Goal: Communication & Community: Answer question/provide support

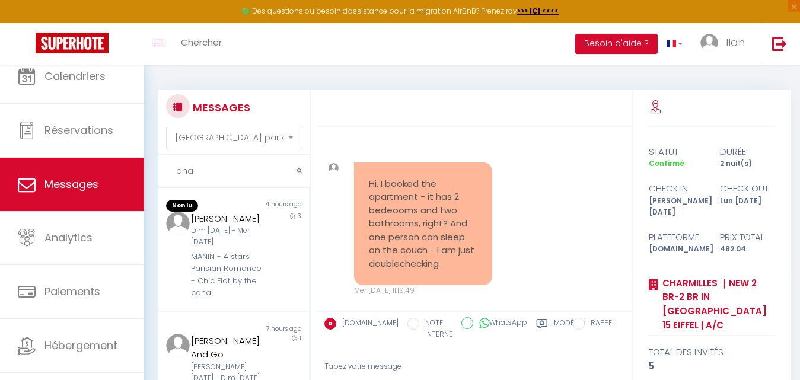
select select "message"
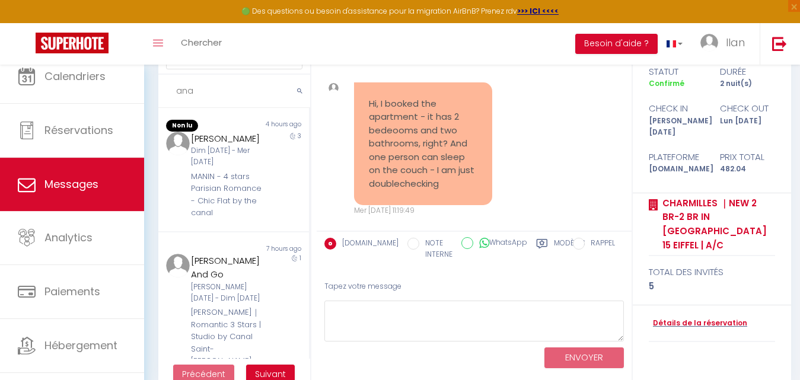
scroll to position [5561, 0]
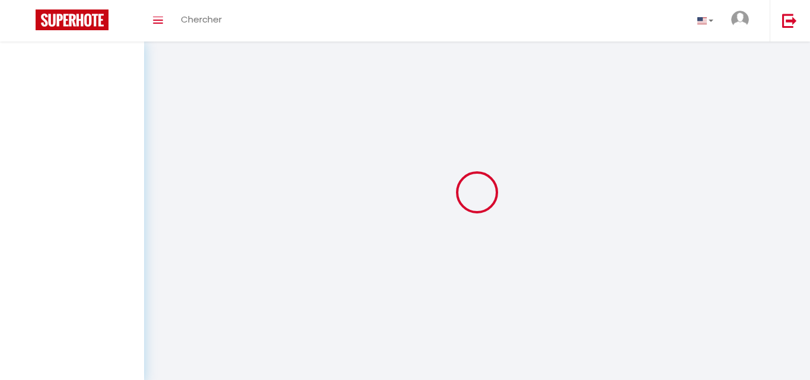
select select "message"
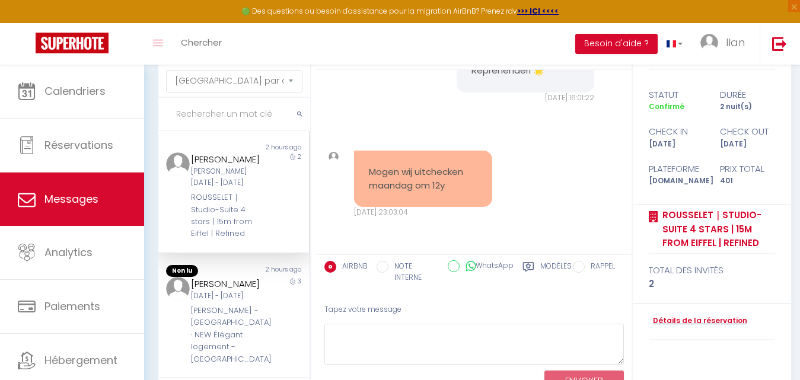
scroll to position [80, 0]
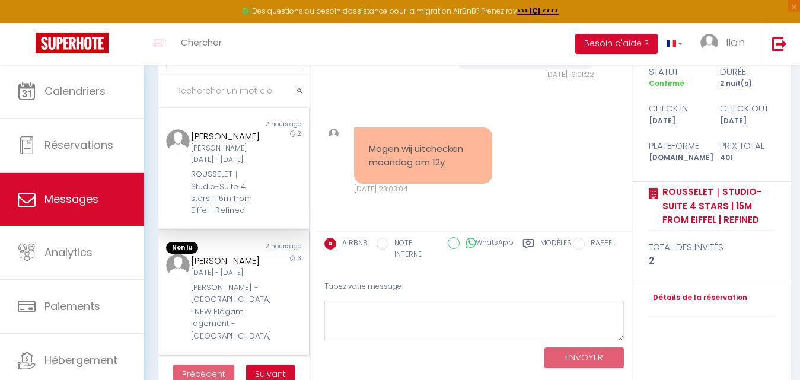
click at [251, 279] on div "Ven 10 Oct - Lun 13 Oct" at bounding box center [227, 273] width 72 height 11
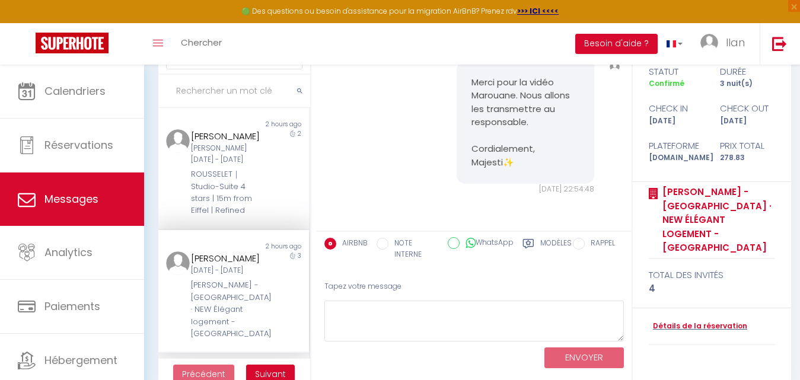
scroll to position [219, 0]
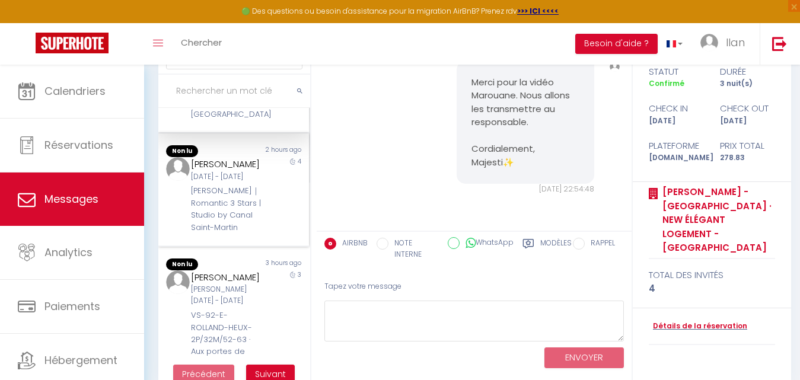
click at [275, 234] on div "4" at bounding box center [289, 195] width 37 height 77
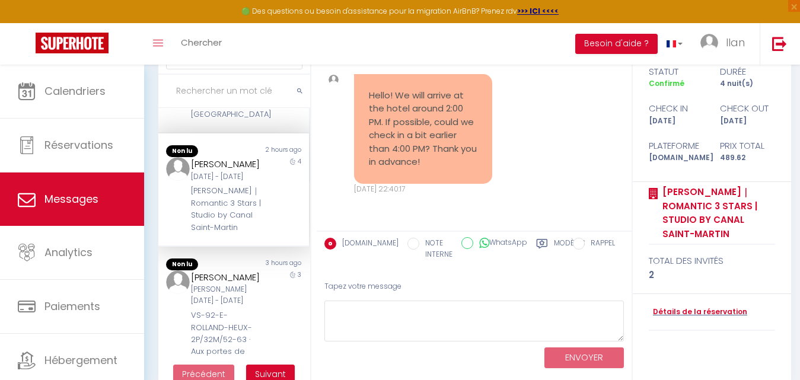
scroll to position [510, 0]
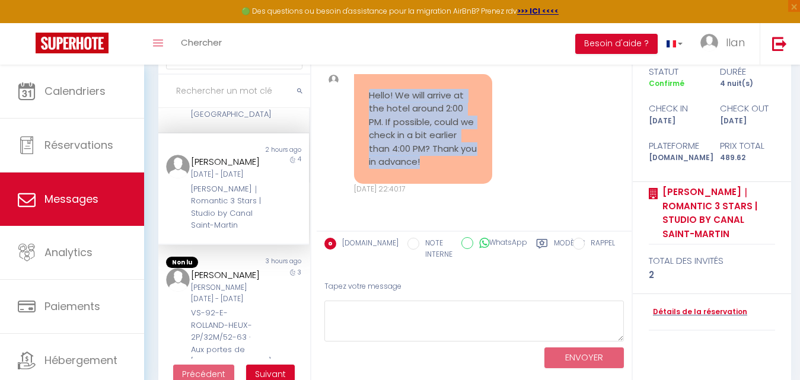
drag, startPoint x: 476, startPoint y: 161, endPoint x: 367, endPoint y: 94, distance: 128.1
click at [367, 94] on div "Hello! We will arrive at the hotel around 2:00 PM. If possible, could we check …" at bounding box center [423, 129] width 138 height 110
copy pre "Hello! We will arrive at the hotel around 2:00 PM. If possible, could we check …"
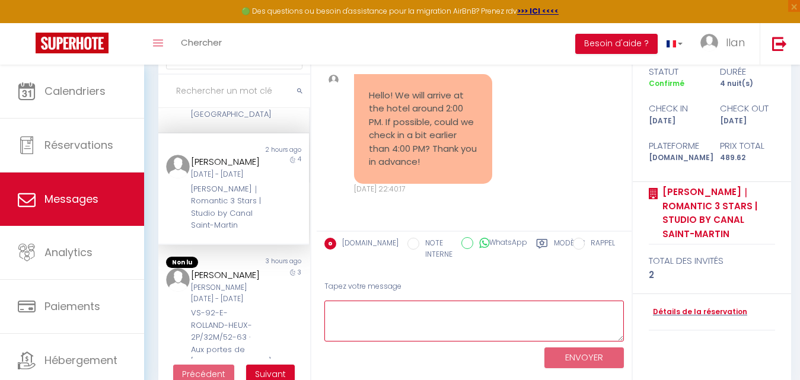
click at [346, 312] on textarea at bounding box center [474, 321] width 300 height 41
paste textarea "Hello! 😊 Thank you for your message. The official check-in time is at 4:00 PM, …"
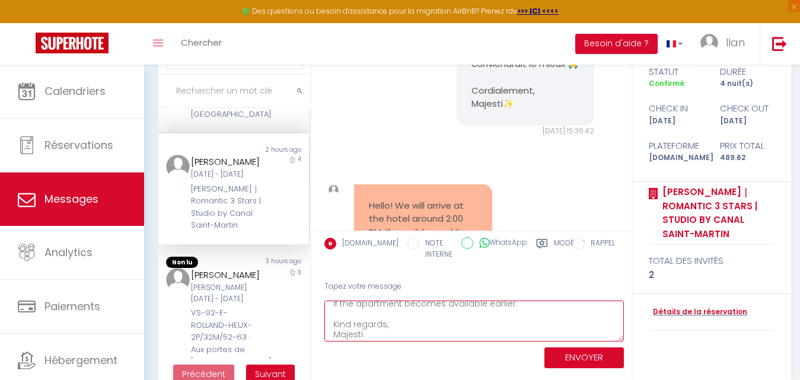
scroll to position [387, 0]
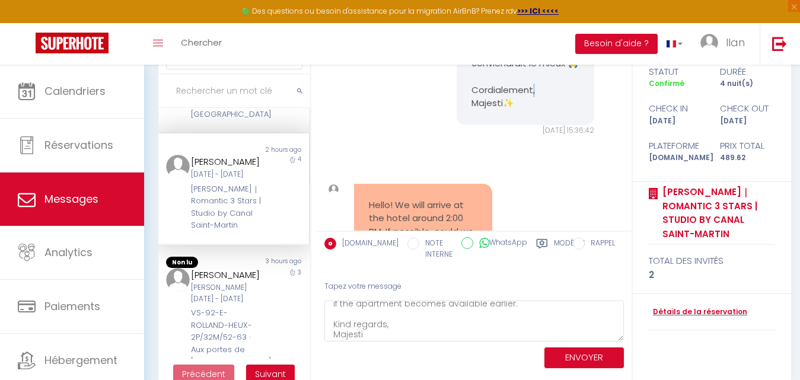
drag, startPoint x: 526, startPoint y: 116, endPoint x: 502, endPoint y: 114, distance: 23.8
copy pre "Bonjour Anna, Nous souhaitons vous informer qu’un problème de connexion Wi-Fi 📶…"
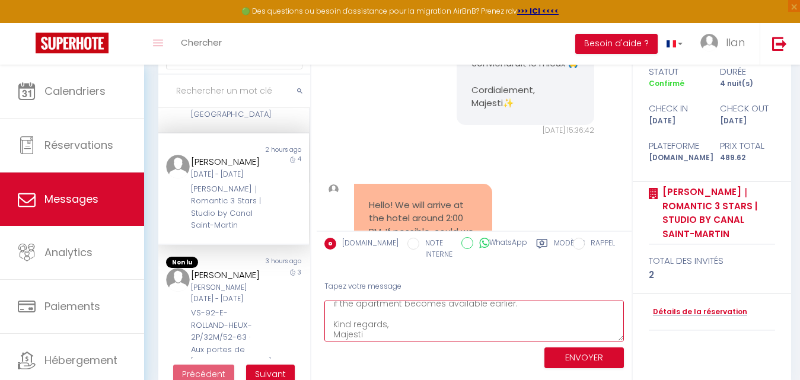
click at [377, 340] on textarea "Hello! 😊 Thank you for your message. The official check-in time is at 4:00 PM, …" at bounding box center [474, 321] width 300 height 41
paste textarea "✨"
type textarea "Hello! 😊 Thank you for your message. The official check-in time is at 4:00 PM, …"
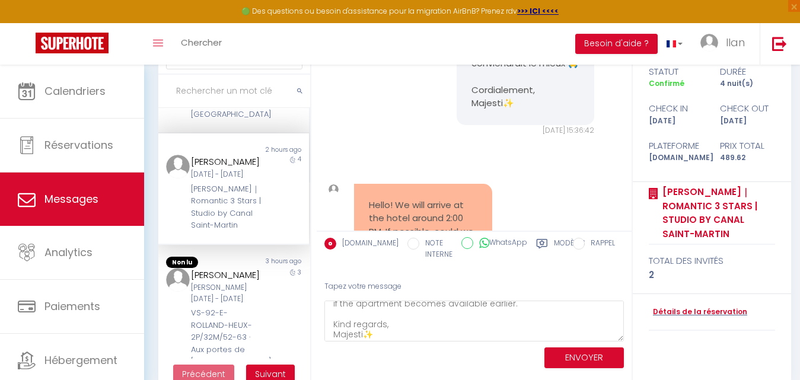
click at [469, 349] on div "ENVOYER" at bounding box center [474, 357] width 300 height 31
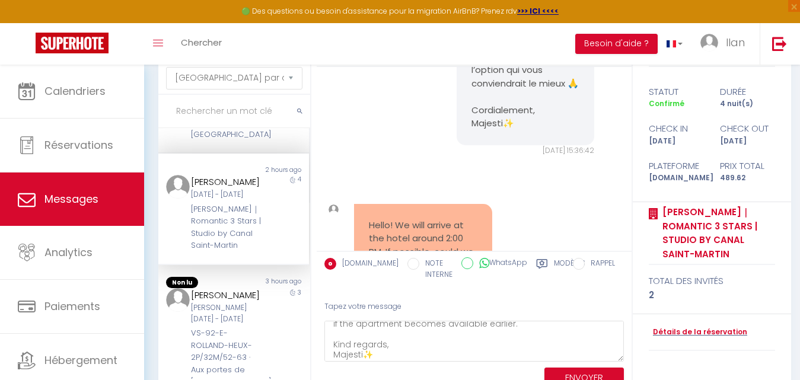
scroll to position [103, 0]
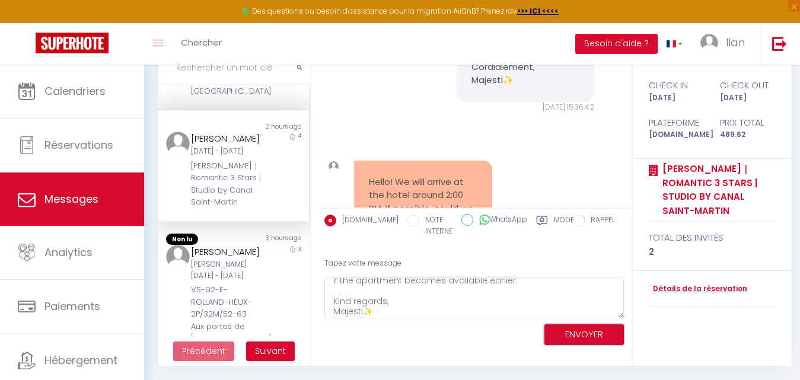
click at [575, 332] on button "ENVOYER" at bounding box center [583, 334] width 79 height 21
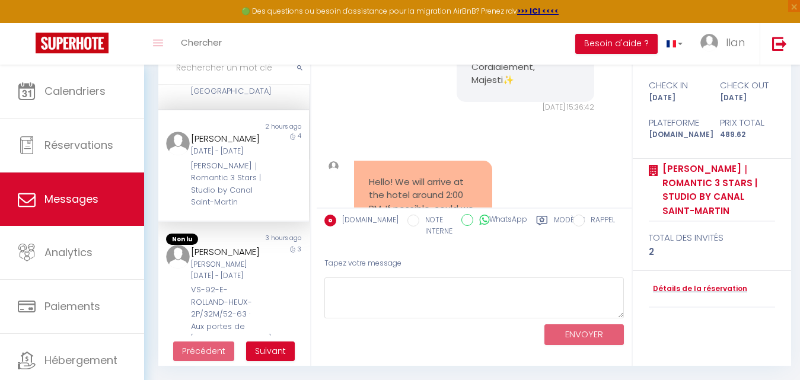
scroll to position [759, 0]
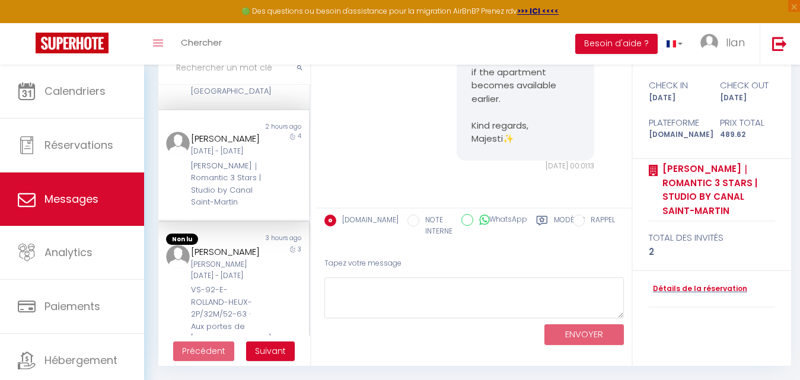
click at [262, 310] on div "Jose Luis Sam 11 Oct - Mar 14 Oct VS-92-E-ROLLAND-HEUX-2P/32M/52-63 · Aux porte…" at bounding box center [227, 307] width 88 height 124
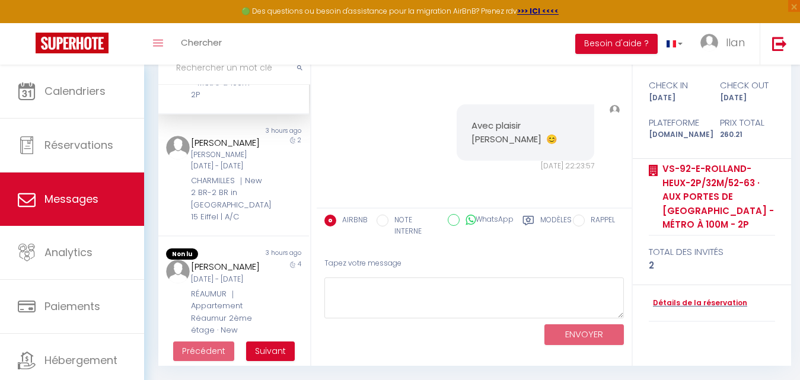
scroll to position [478, 0]
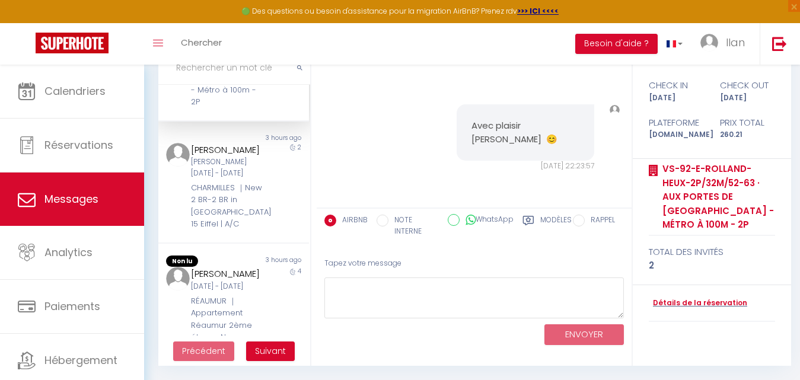
click at [234, 109] on div "VS-92-E-ROLLAND-HEUX-2P/32M/52-63 · Aux portes de Paris - Métro à 100m - 2P" at bounding box center [227, 66] width 72 height 85
click at [271, 231] on div "2" at bounding box center [289, 187] width 37 height 88
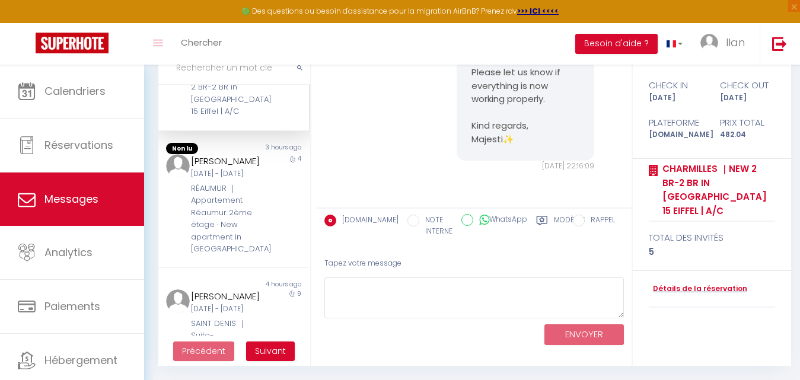
scroll to position [605, 0]
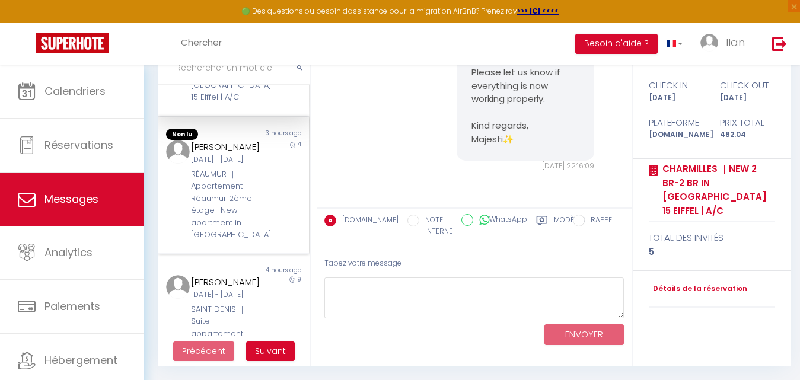
click at [224, 141] on div "Non lu" at bounding box center [195, 135] width 75 height 12
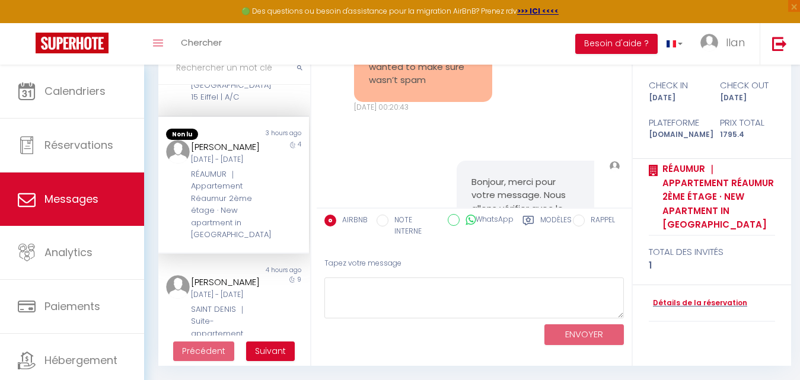
scroll to position [18374, 0]
